Goal: Navigation & Orientation: Find specific page/section

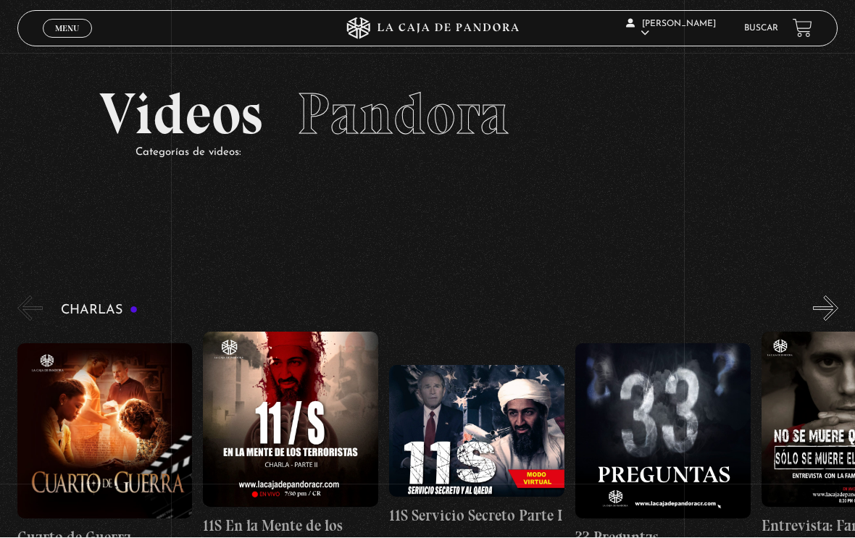
scroll to position [5, 0]
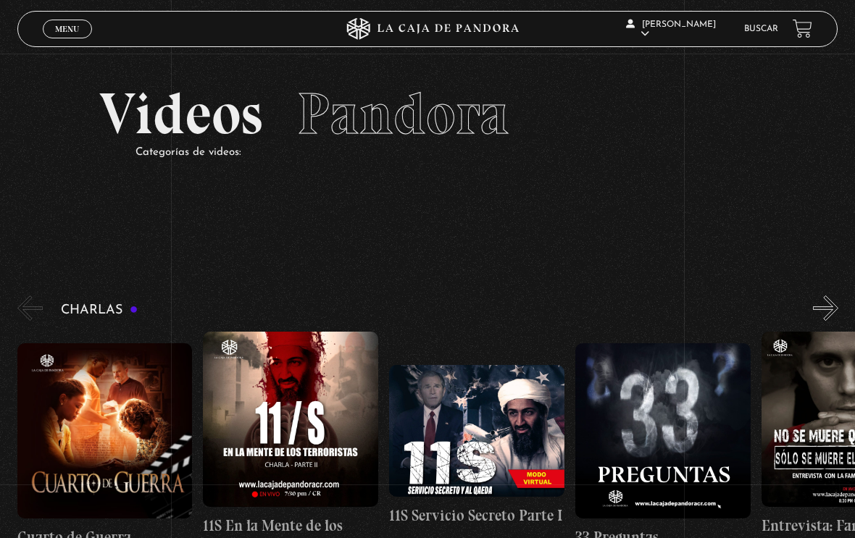
click at [58, 36] on link "Menu Cerrar" at bounding box center [67, 29] width 49 height 19
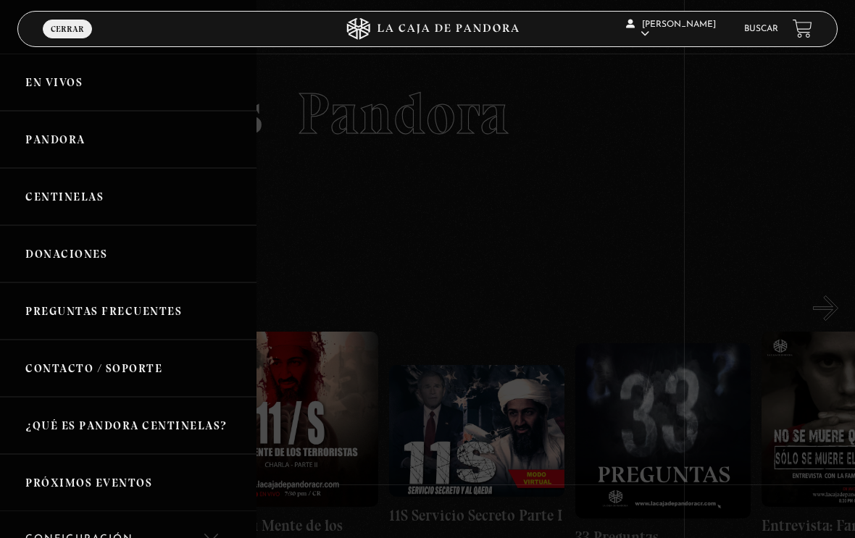
click at [46, 89] on link "En vivos" at bounding box center [128, 82] width 256 height 57
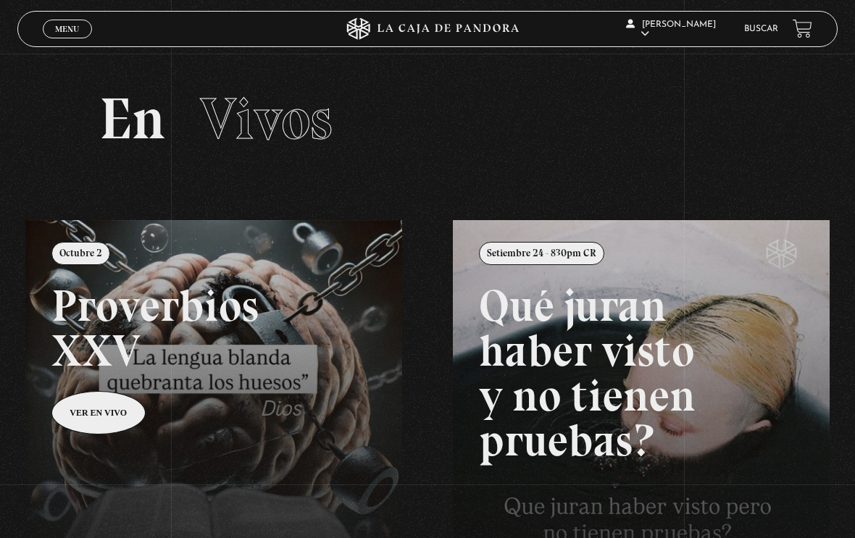
click at [71, 29] on span "Menu" at bounding box center [67, 29] width 24 height 9
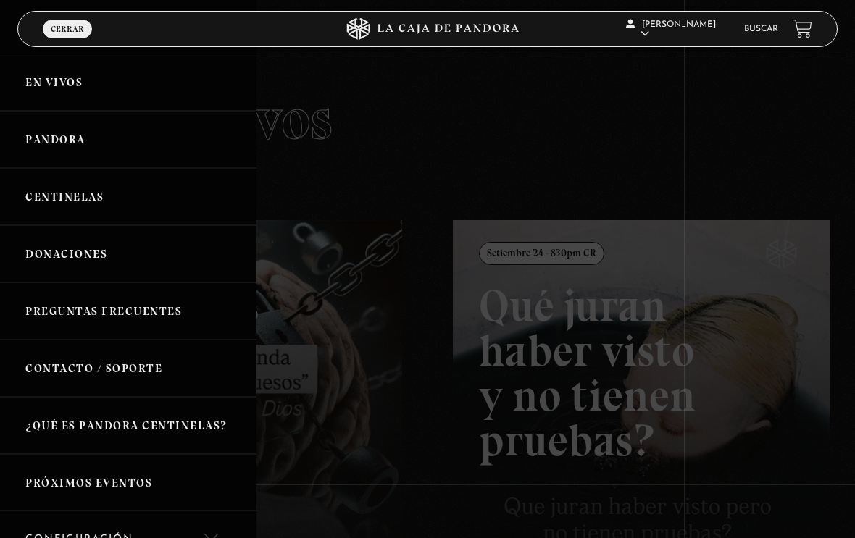
click at [45, 144] on link "Pandora" at bounding box center [128, 139] width 256 height 57
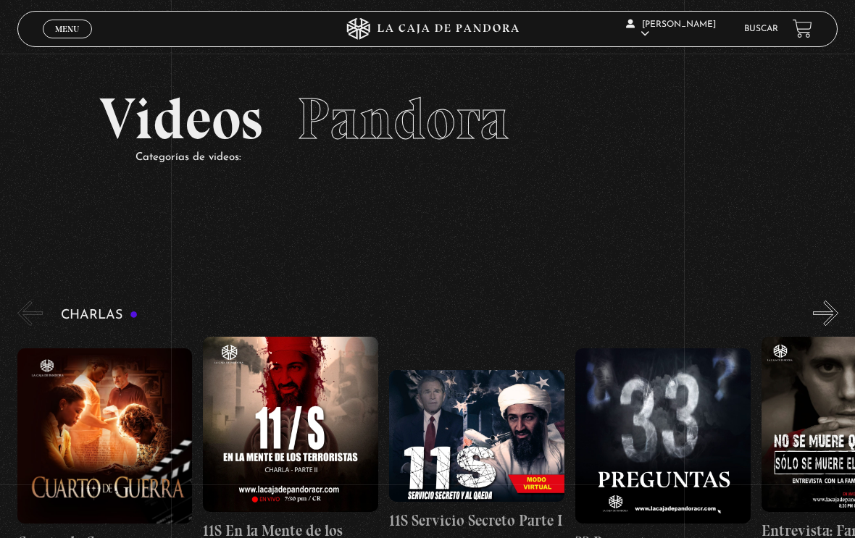
click at [405, 96] on span "Pandora" at bounding box center [403, 119] width 212 height 70
click at [62, 38] on span "Cerrar" at bounding box center [68, 42] width 34 height 10
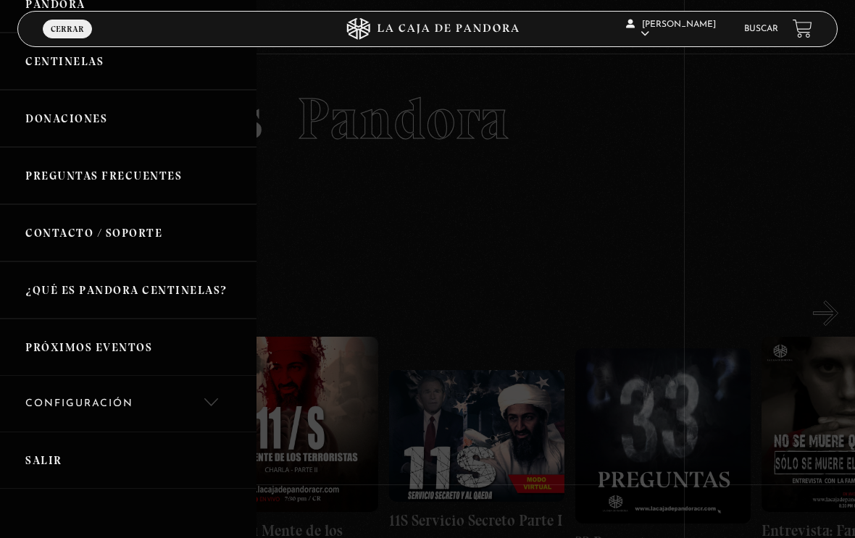
scroll to position [138, 0]
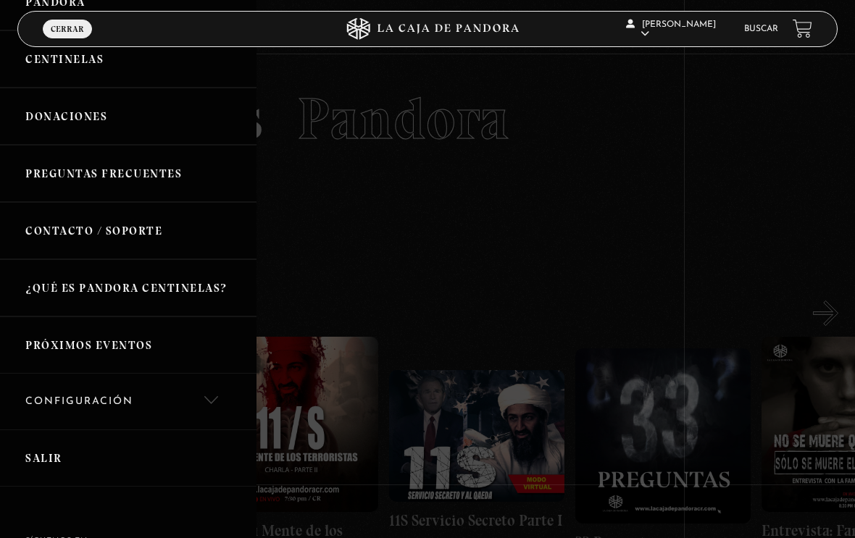
click at [46, 344] on link "Próximos Eventos" at bounding box center [128, 345] width 256 height 57
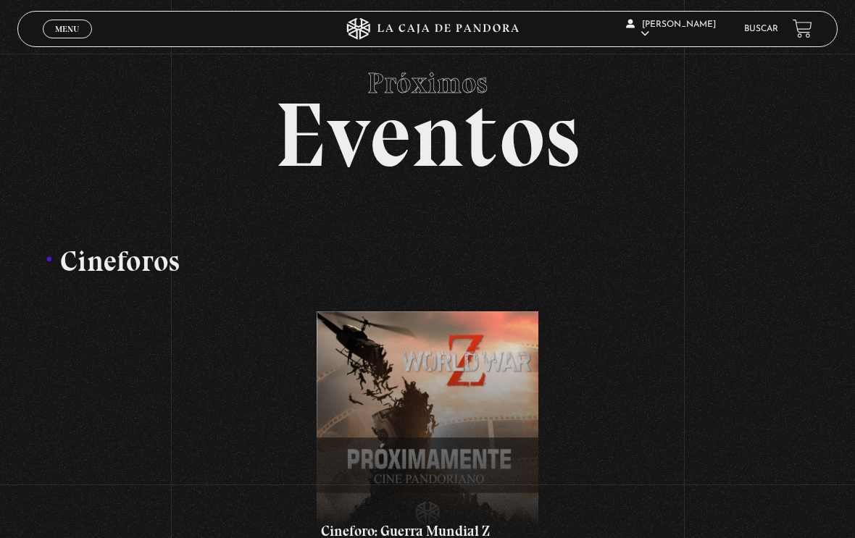
scroll to position [23, 0]
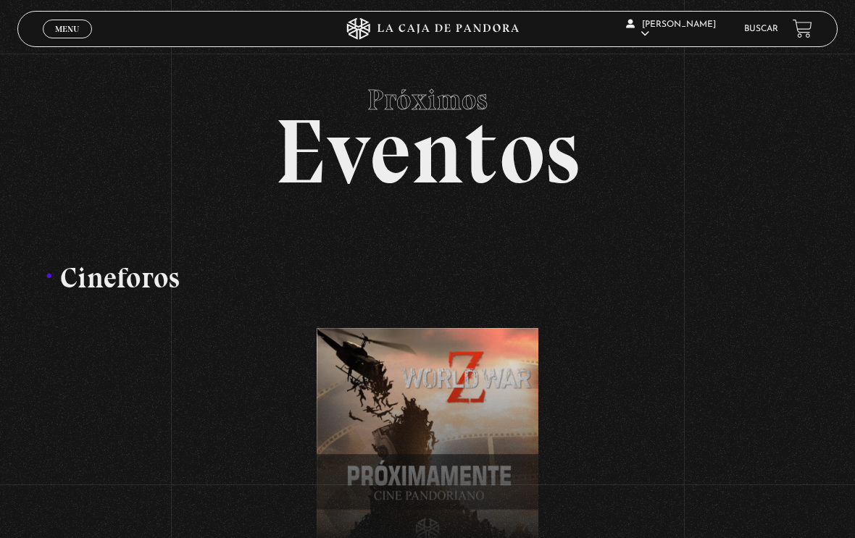
click at [67, 36] on link "Menu Cerrar" at bounding box center [67, 29] width 49 height 19
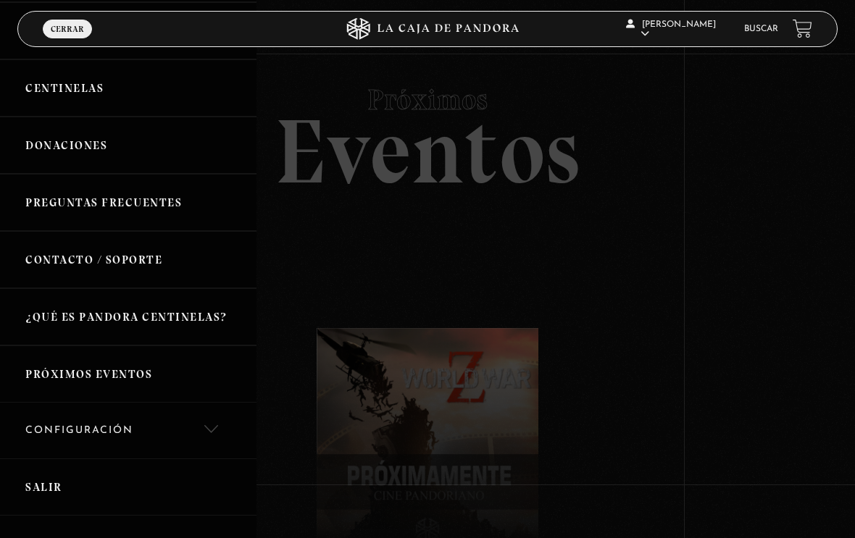
scroll to position [111, 0]
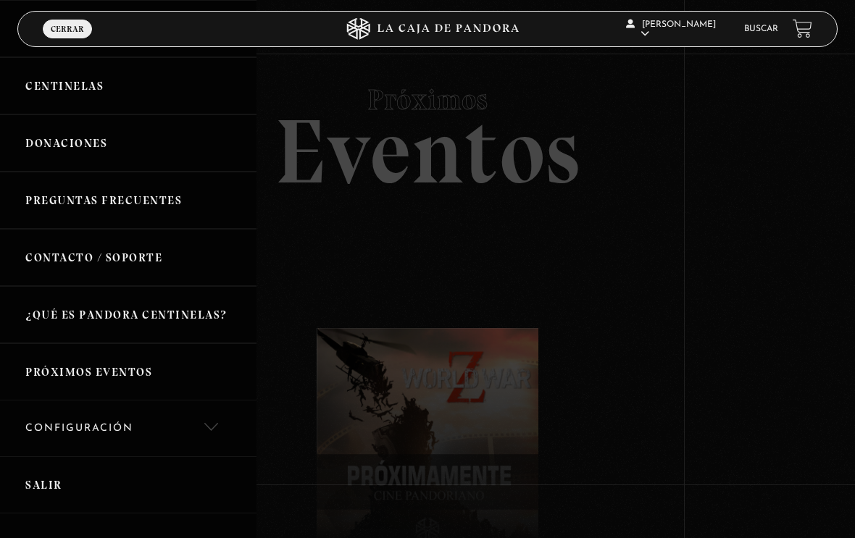
click at [201, 426] on link "Configuración" at bounding box center [128, 429] width 256 height 56
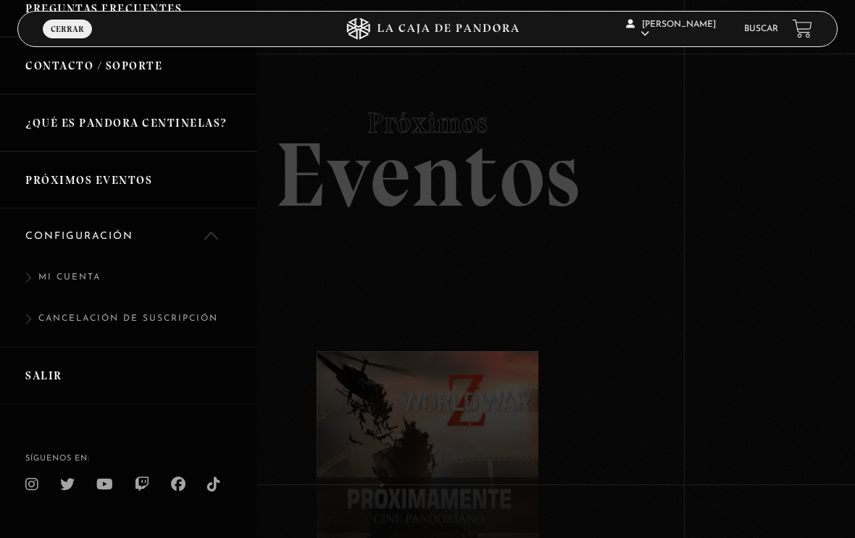
scroll to position [302, 0]
click at [35, 299] on link "Mi cuenta" at bounding box center [128, 285] width 256 height 41
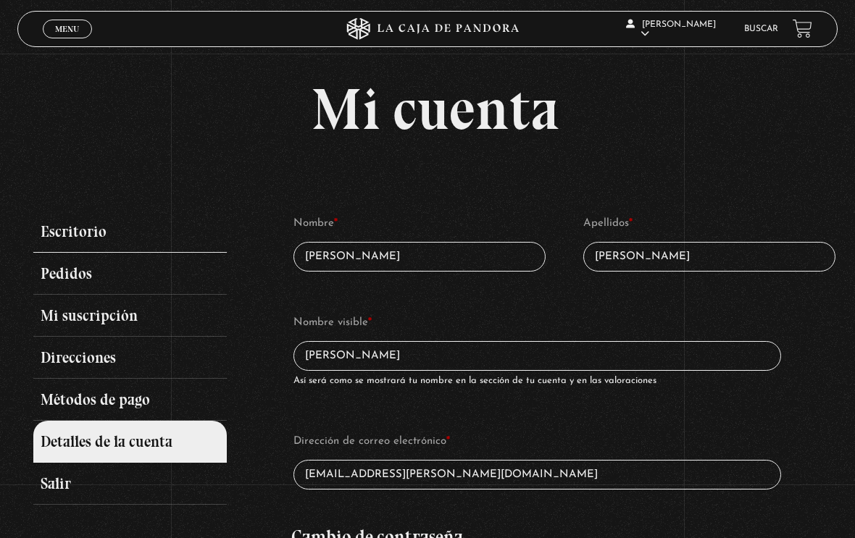
click at [57, 227] on link "Escritorio" at bounding box center [129, 232] width 193 height 42
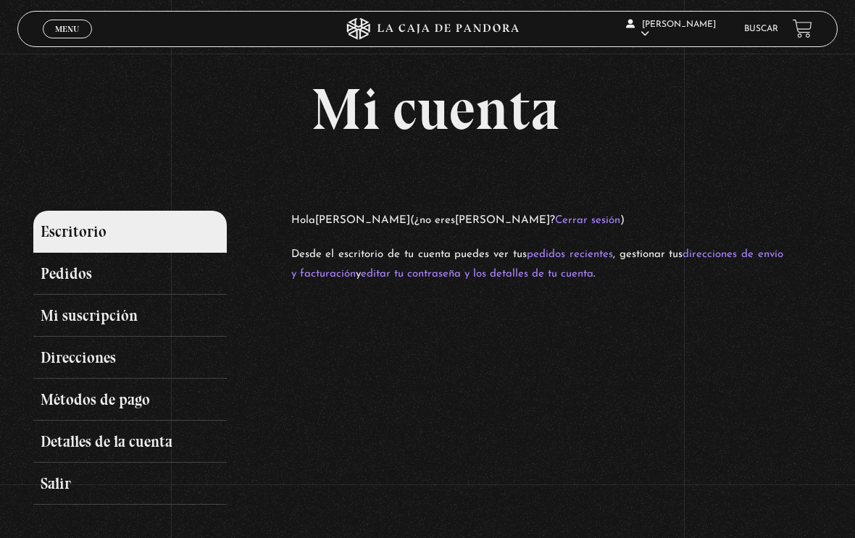
click at [67, 33] on span "Menu" at bounding box center [67, 29] width 24 height 9
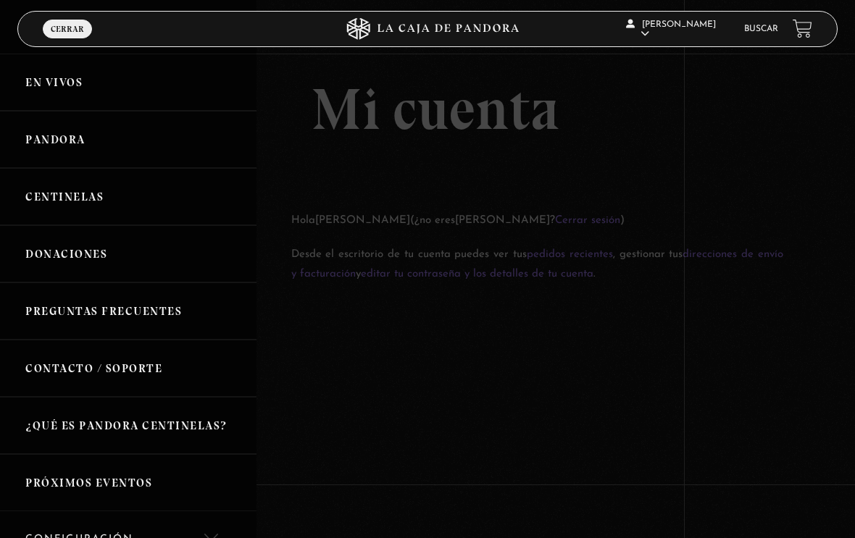
click at [34, 90] on link "En vivos" at bounding box center [128, 82] width 256 height 57
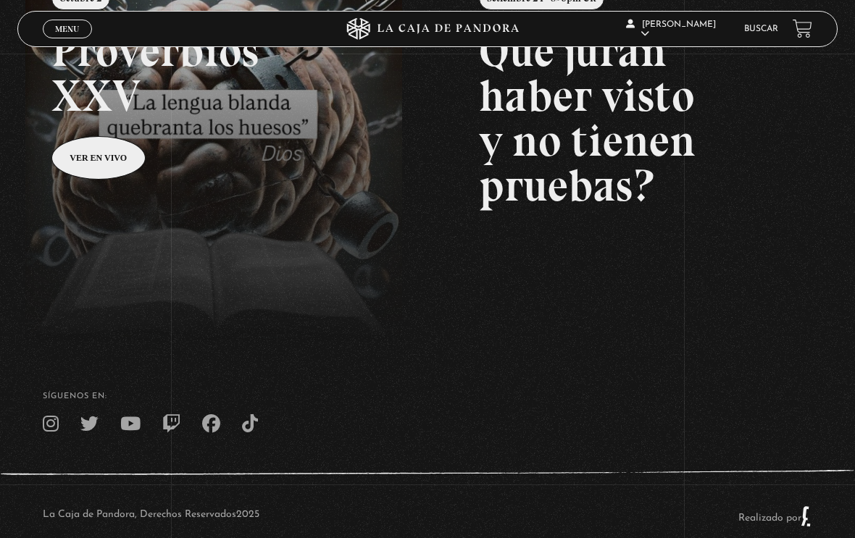
scroll to position [294, 0]
